Goal: Task Accomplishment & Management: Complete application form

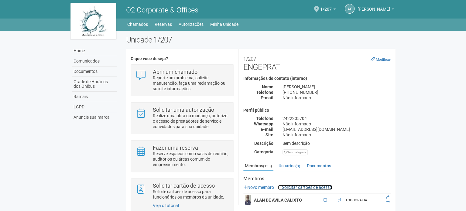
click at [291, 185] on link "Solicitar cartões de acesso" at bounding box center [305, 187] width 54 height 5
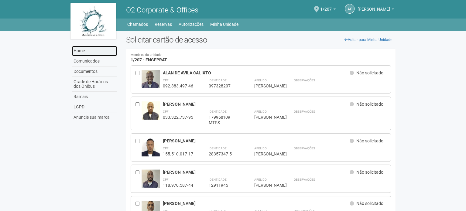
click at [90, 48] on link "Home" at bounding box center [94, 51] width 45 height 10
